Goal: Contribute content: Add original content to the website for others to see

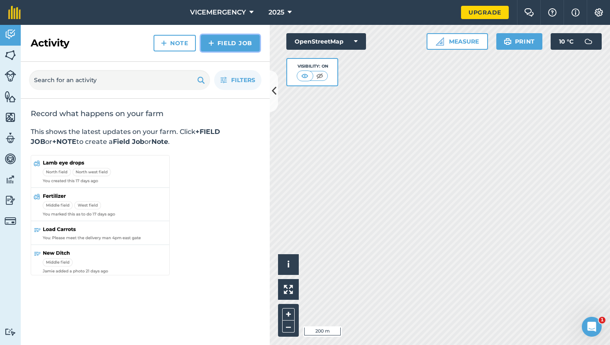
click at [222, 46] on link "Field Job" at bounding box center [230, 43] width 59 height 17
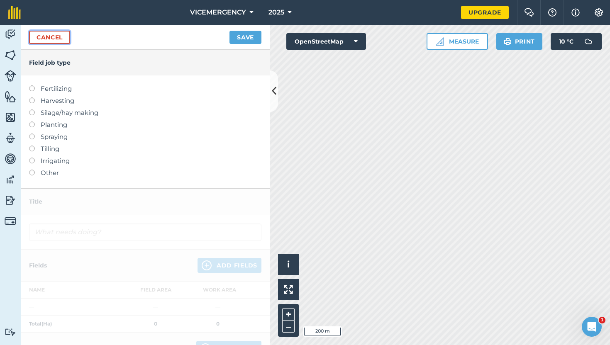
click at [53, 41] on link "Cancel" at bounding box center [49, 37] width 41 height 13
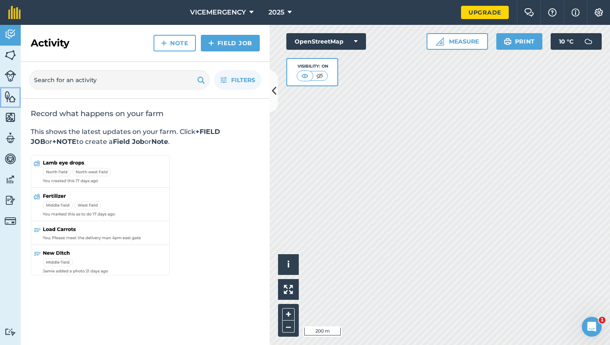
click at [12, 100] on img at bounding box center [11, 96] width 12 height 12
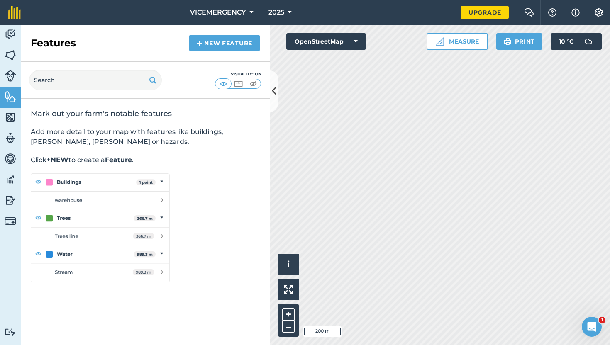
click at [250, 32] on div "Features New feature" at bounding box center [145, 43] width 249 height 37
click at [237, 41] on link "New feature" at bounding box center [224, 43] width 70 height 17
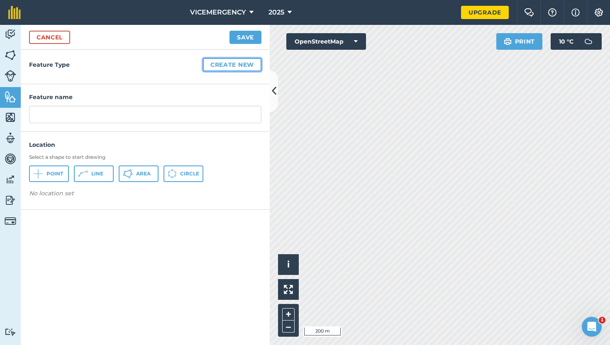
click at [234, 67] on button "Create new" at bounding box center [232, 64] width 58 height 13
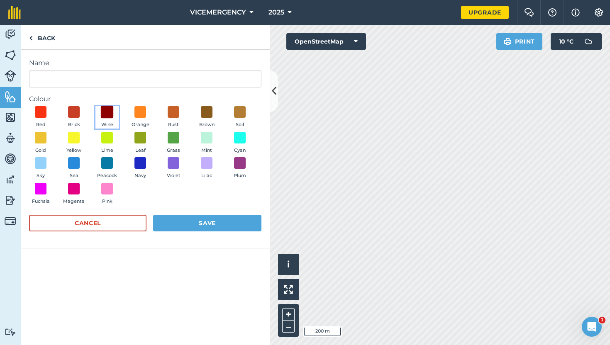
click at [105, 112] on span at bounding box center [107, 112] width 13 height 13
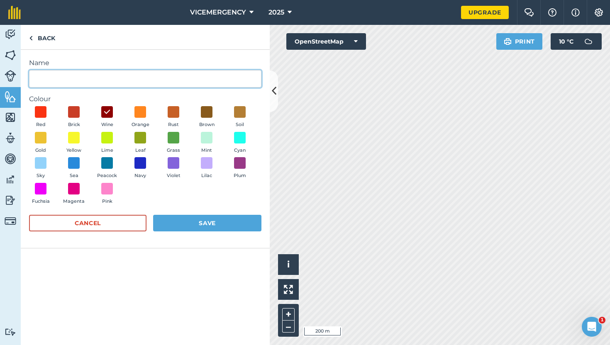
click at [69, 80] on input "Name" at bounding box center [145, 78] width 232 height 17
type input "Bushfire"
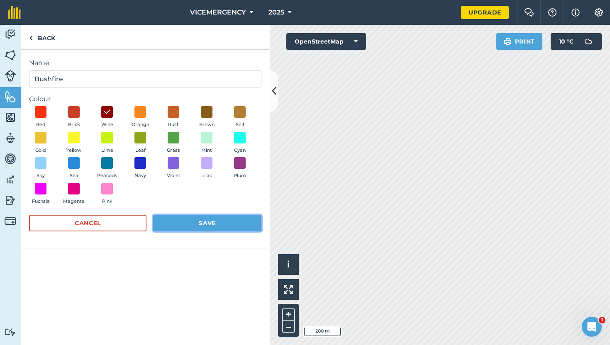
click at [199, 227] on button "Save" at bounding box center [207, 223] width 108 height 17
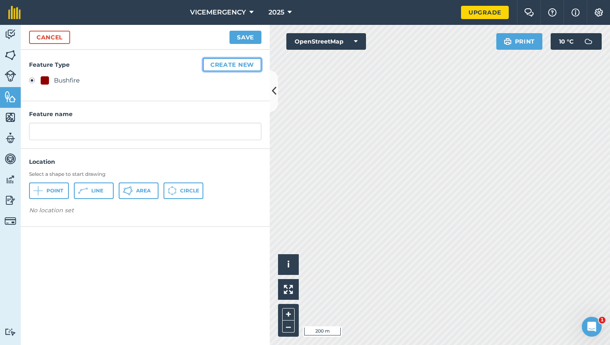
click at [233, 66] on button "Create new" at bounding box center [232, 64] width 58 height 13
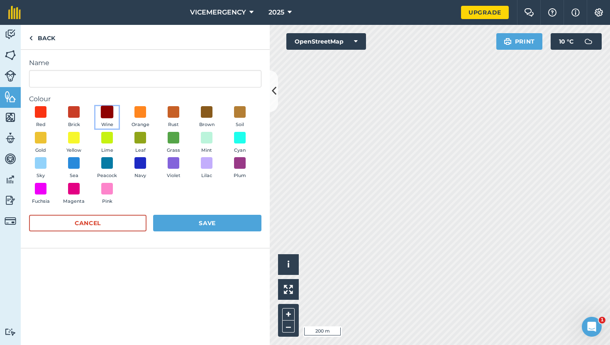
click at [107, 113] on span at bounding box center [107, 112] width 13 height 13
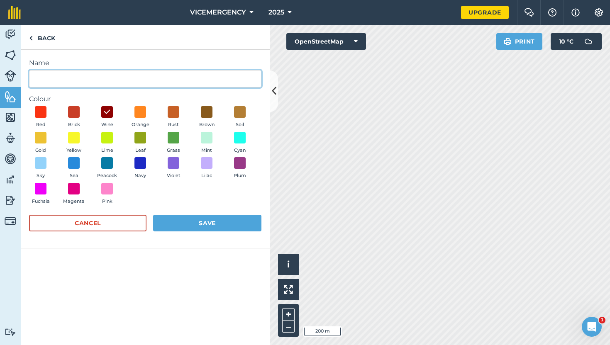
click at [94, 86] on input "Name" at bounding box center [145, 78] width 232 height 17
type input "Building Fire"
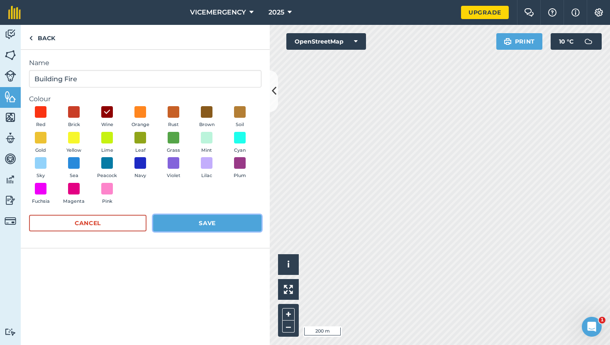
click at [199, 226] on button "Save" at bounding box center [207, 223] width 108 height 17
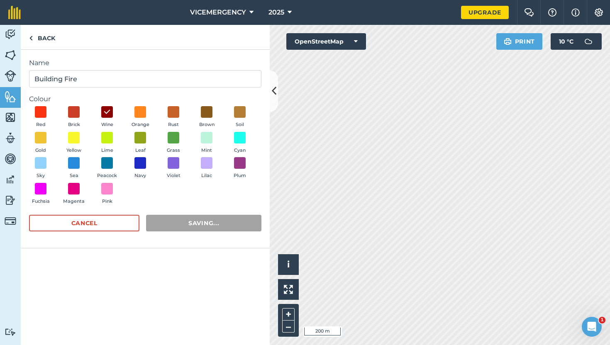
radio input "false"
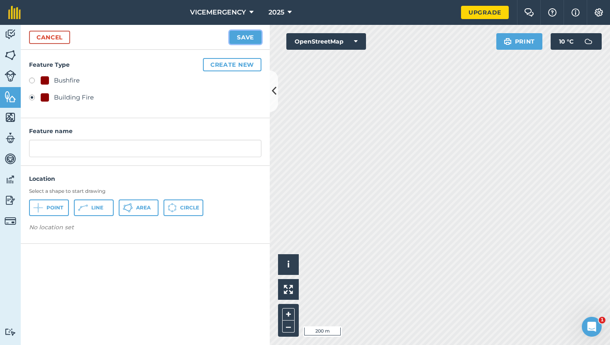
click at [243, 37] on button "Save" at bounding box center [245, 37] width 32 height 13
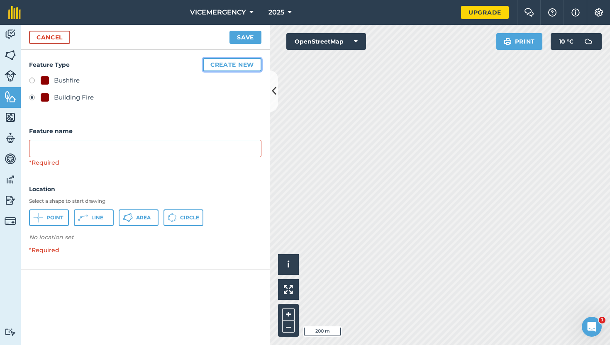
click at [234, 63] on button "Create new" at bounding box center [232, 64] width 58 height 13
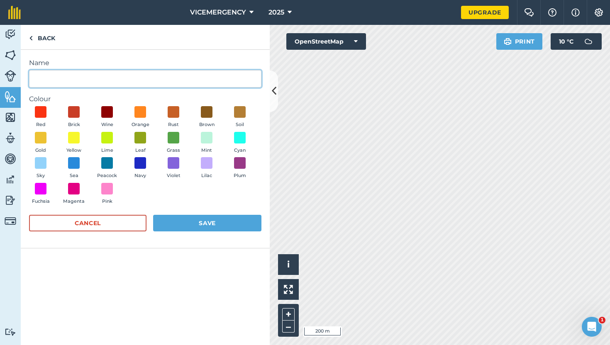
click at [95, 86] on input "Name" at bounding box center [145, 78] width 232 height 17
type input "Fire"
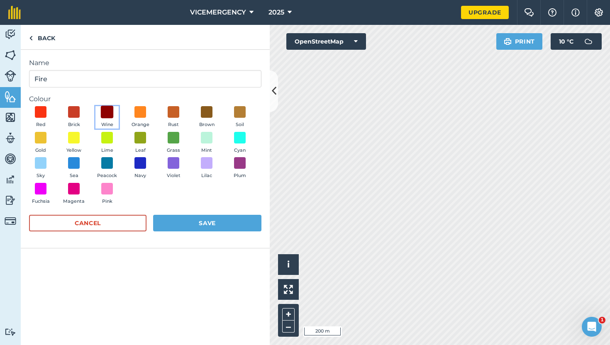
click at [109, 111] on span at bounding box center [107, 112] width 13 height 13
click at [187, 223] on button "Save" at bounding box center [207, 223] width 108 height 17
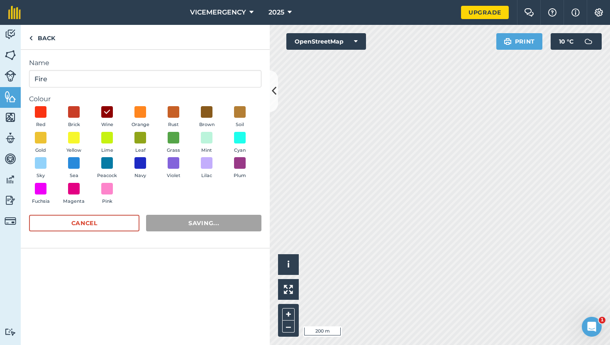
radio input "false"
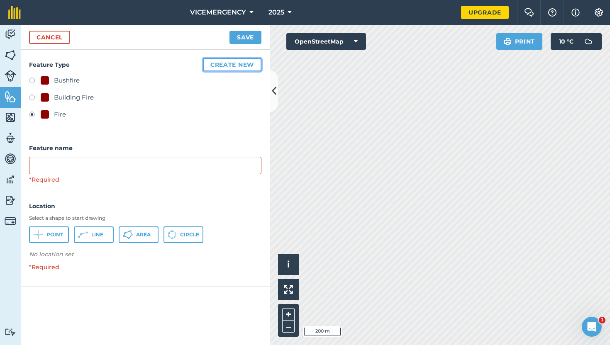
click at [234, 61] on button "Create new" at bounding box center [232, 64] width 58 height 13
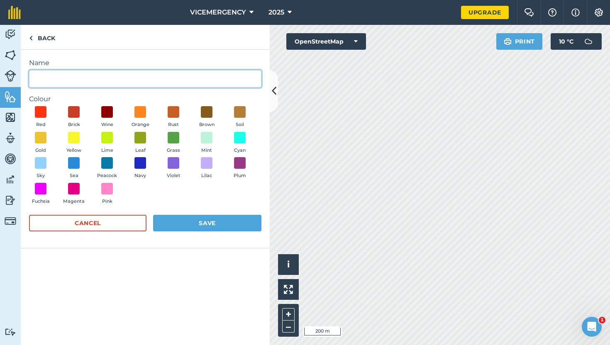
click at [91, 86] on input "Name" at bounding box center [145, 78] width 232 height 17
type input "Non Structure Fire"
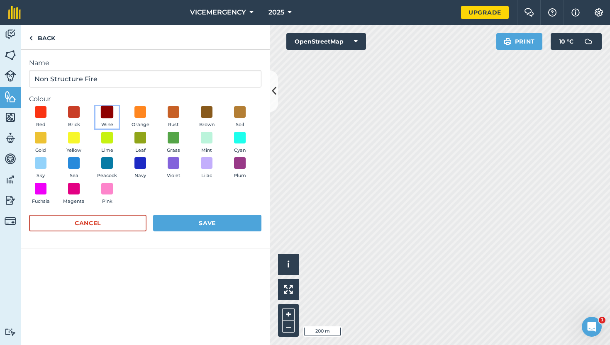
click at [109, 115] on span at bounding box center [107, 112] width 13 height 13
click at [196, 216] on button "Save" at bounding box center [207, 223] width 108 height 17
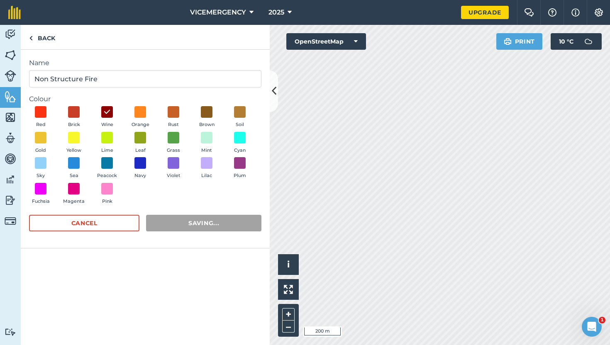
radio input "false"
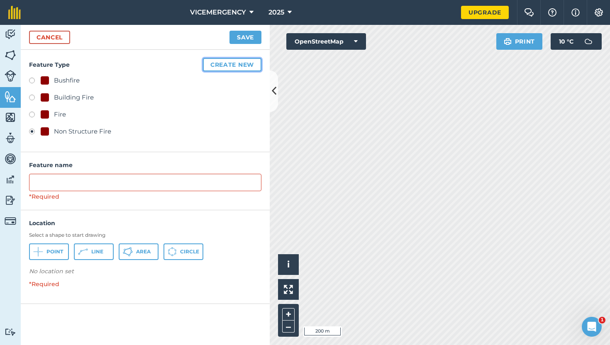
click at [238, 68] on button "Create new" at bounding box center [232, 64] width 58 height 13
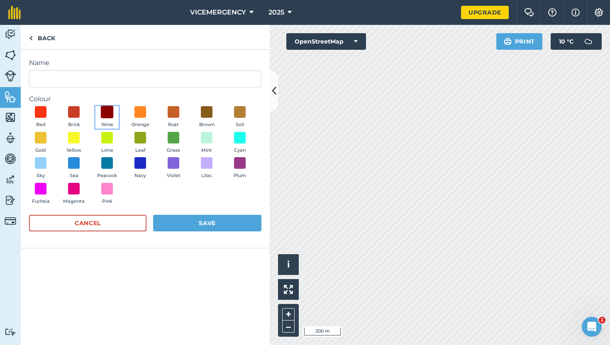
click at [111, 113] on span at bounding box center [107, 112] width 13 height 13
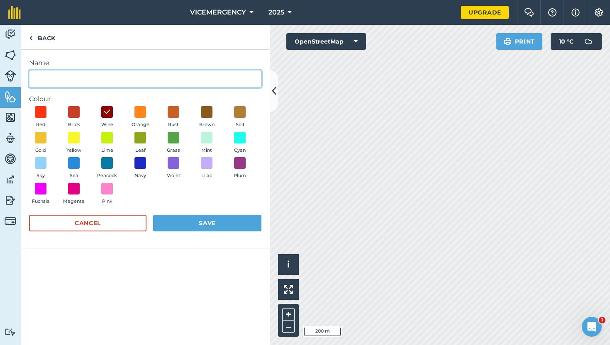
click at [88, 83] on input "Name" at bounding box center [145, 78] width 232 height 17
type input "Structure Fire"
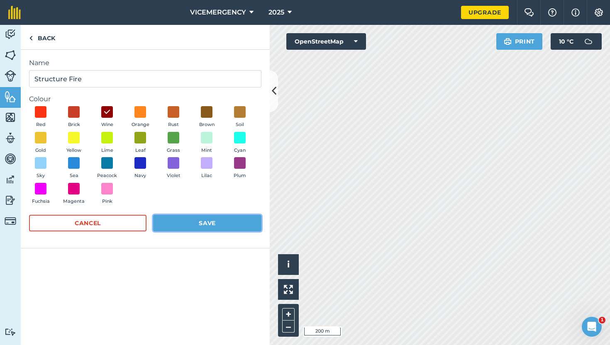
click at [193, 221] on button "Save" at bounding box center [207, 223] width 108 height 17
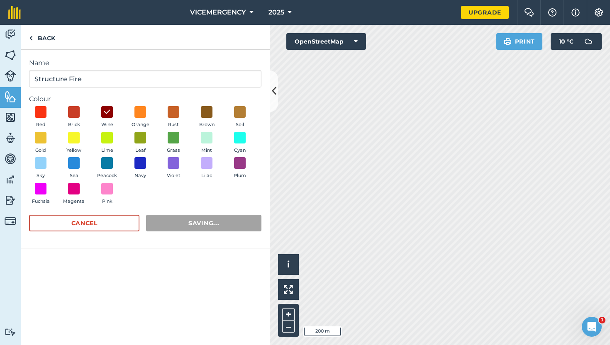
radio input "false"
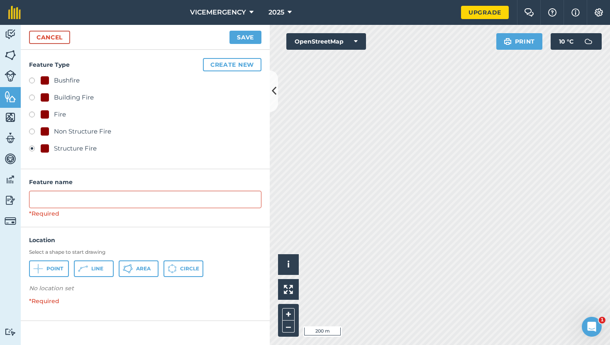
click at [33, 114] on label at bounding box center [35, 116] width 12 height 8
radio input "true"
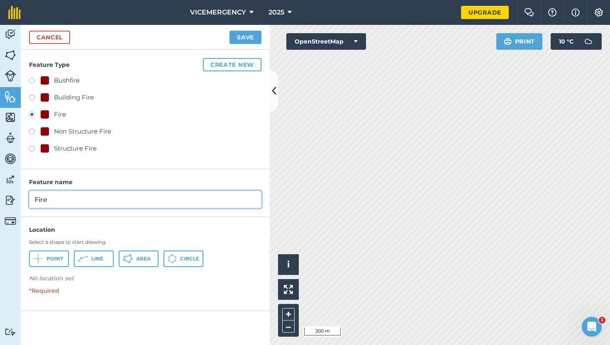
click at [56, 198] on input "Fire" at bounding box center [145, 199] width 232 height 17
click at [117, 202] on input "Fire:" at bounding box center [145, 199] width 232 height 17
type input "Fire: Dalmore Dr, [PERSON_NAME]"
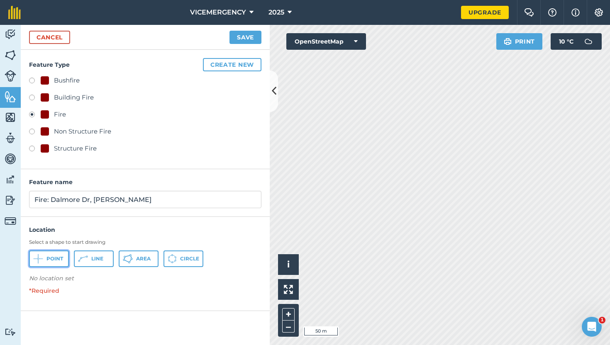
click at [54, 262] on button "Point" at bounding box center [49, 258] width 40 height 17
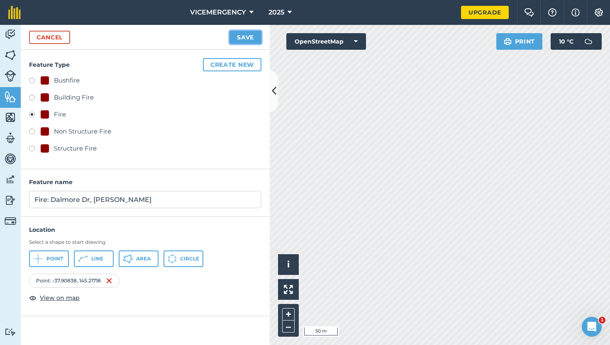
click at [240, 39] on button "Save" at bounding box center [245, 37] width 32 height 13
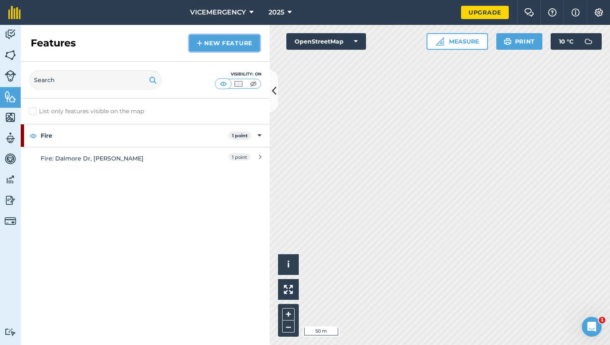
click at [213, 39] on link "New feature" at bounding box center [224, 43] width 70 height 17
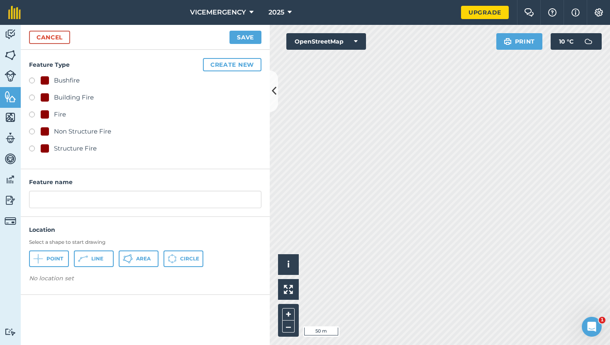
click at [32, 97] on label at bounding box center [35, 99] width 12 height 8
radio input "true"
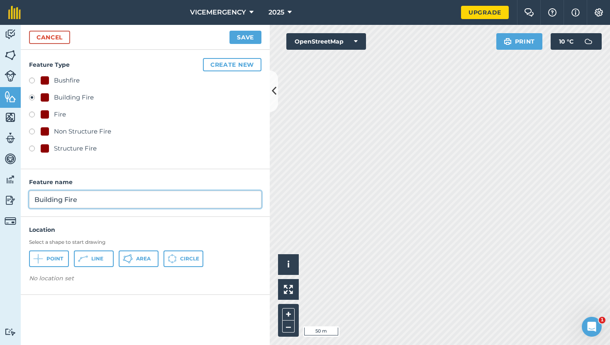
click at [84, 200] on input "Building Fire" at bounding box center [145, 199] width 232 height 17
type input "Building Fire: Dalmore Dr, [GEOGRAPHIC_DATA]"
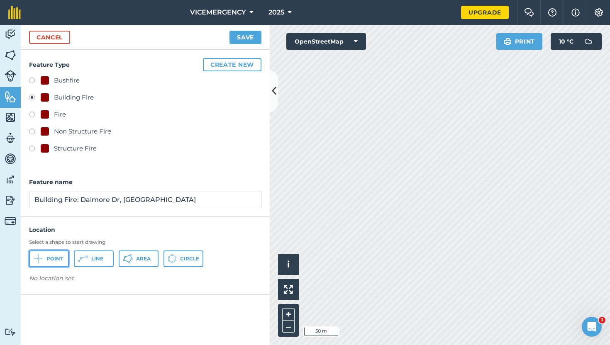
click at [41, 265] on button "Point" at bounding box center [49, 258] width 40 height 17
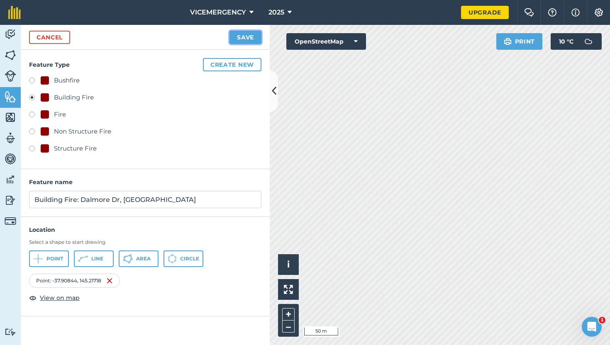
click at [241, 37] on button "Save" at bounding box center [245, 37] width 32 height 13
